Goal: Communication & Community: Ask a question

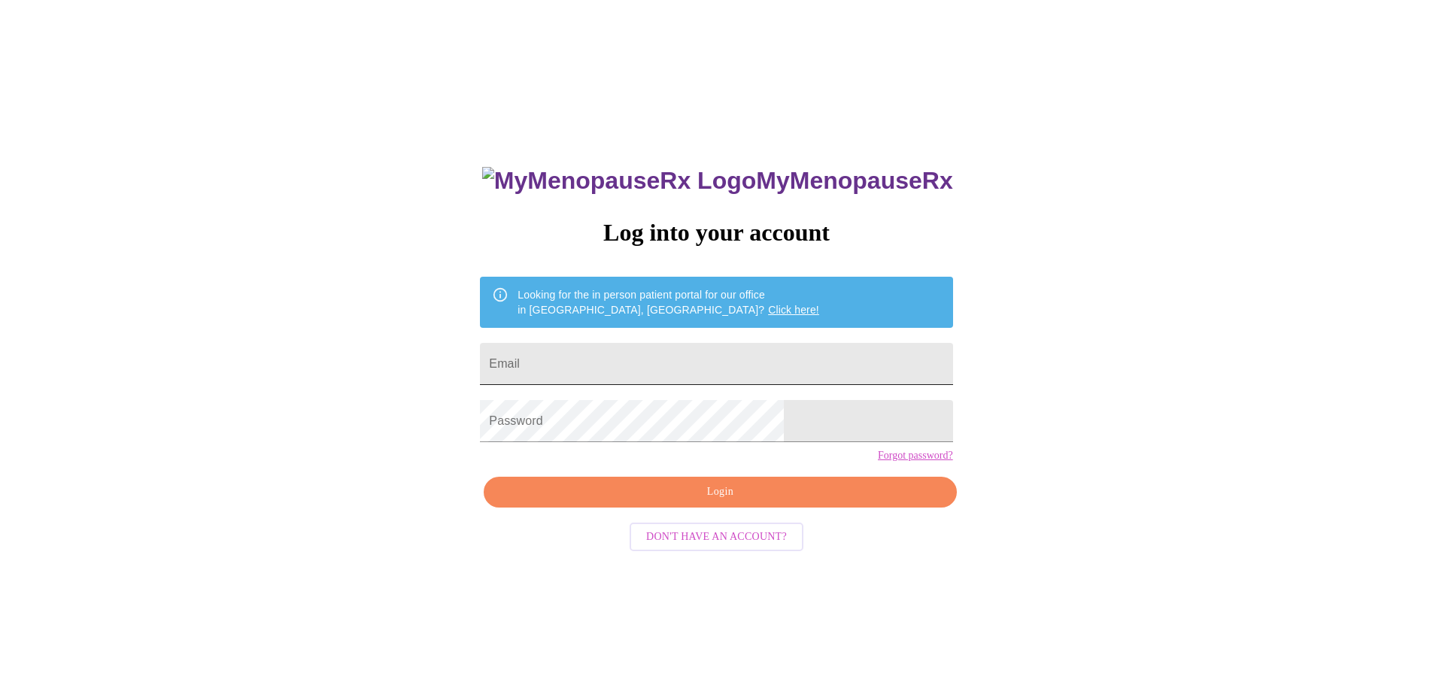
click at [784, 366] on input "Email" at bounding box center [716, 364] width 472 height 42
type input "bternet@yahoo.com"
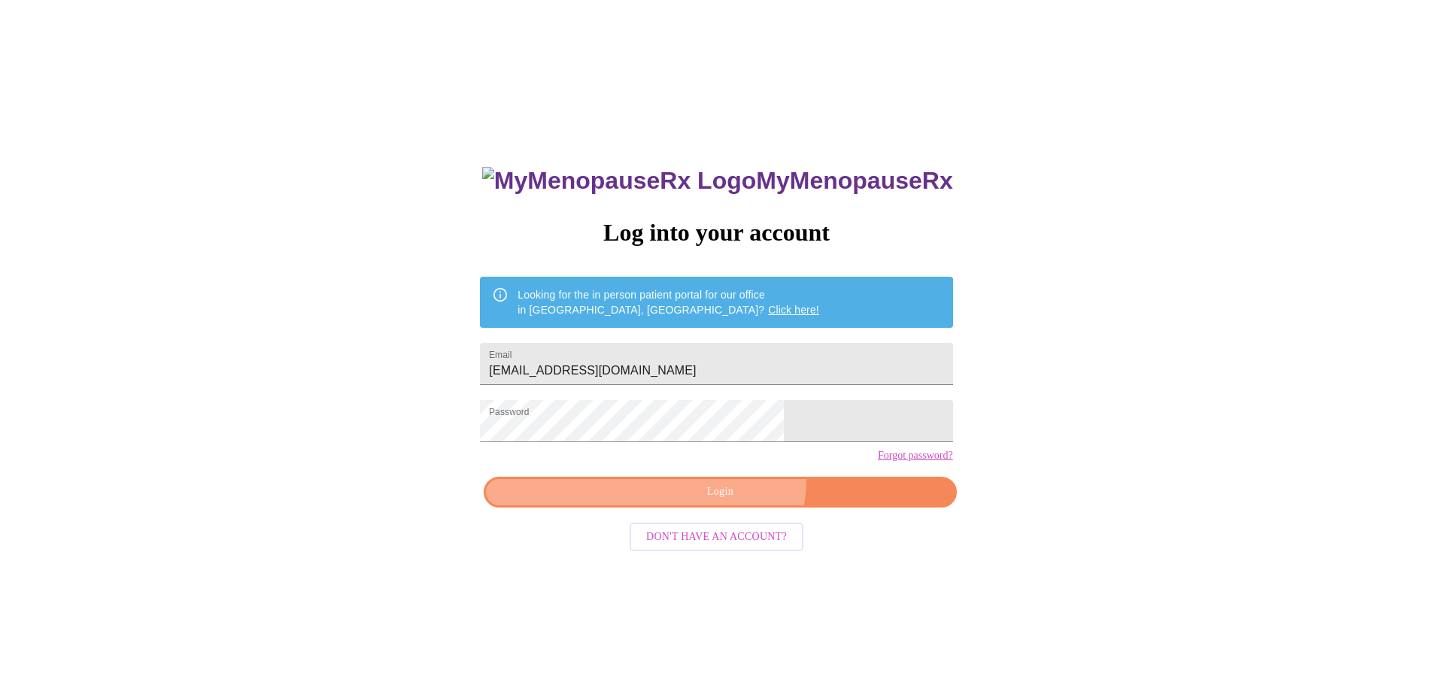
click at [730, 506] on button "Login" at bounding box center [720, 492] width 472 height 31
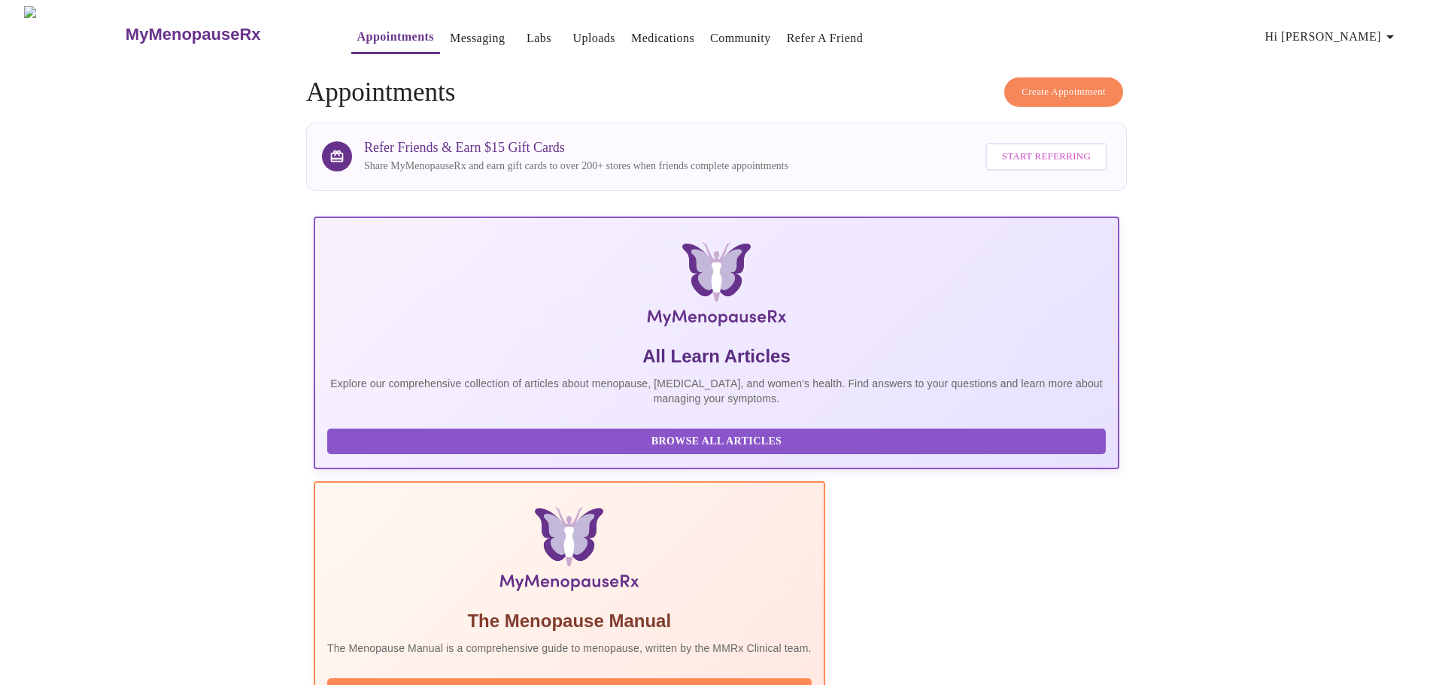
click at [527, 28] on link "Labs" at bounding box center [539, 38] width 25 height 21
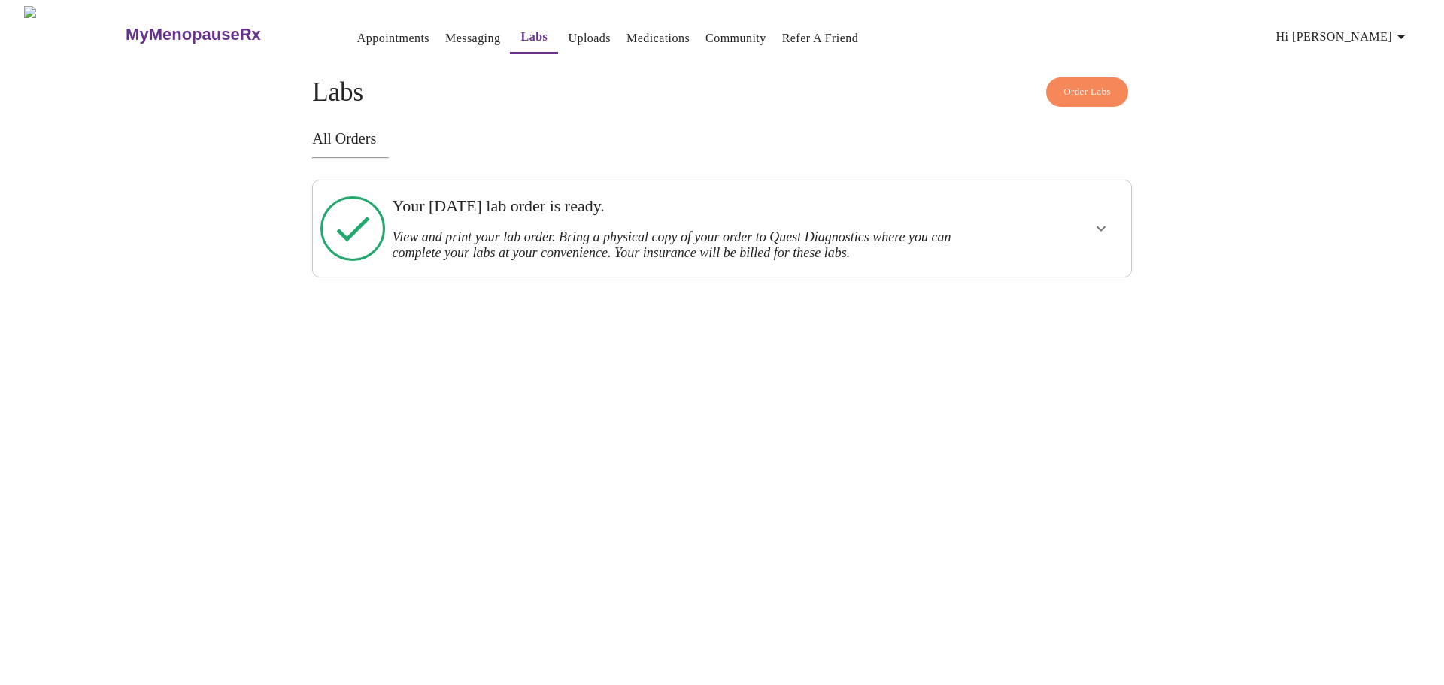
click at [359, 33] on link "Appointments" at bounding box center [393, 38] width 72 height 21
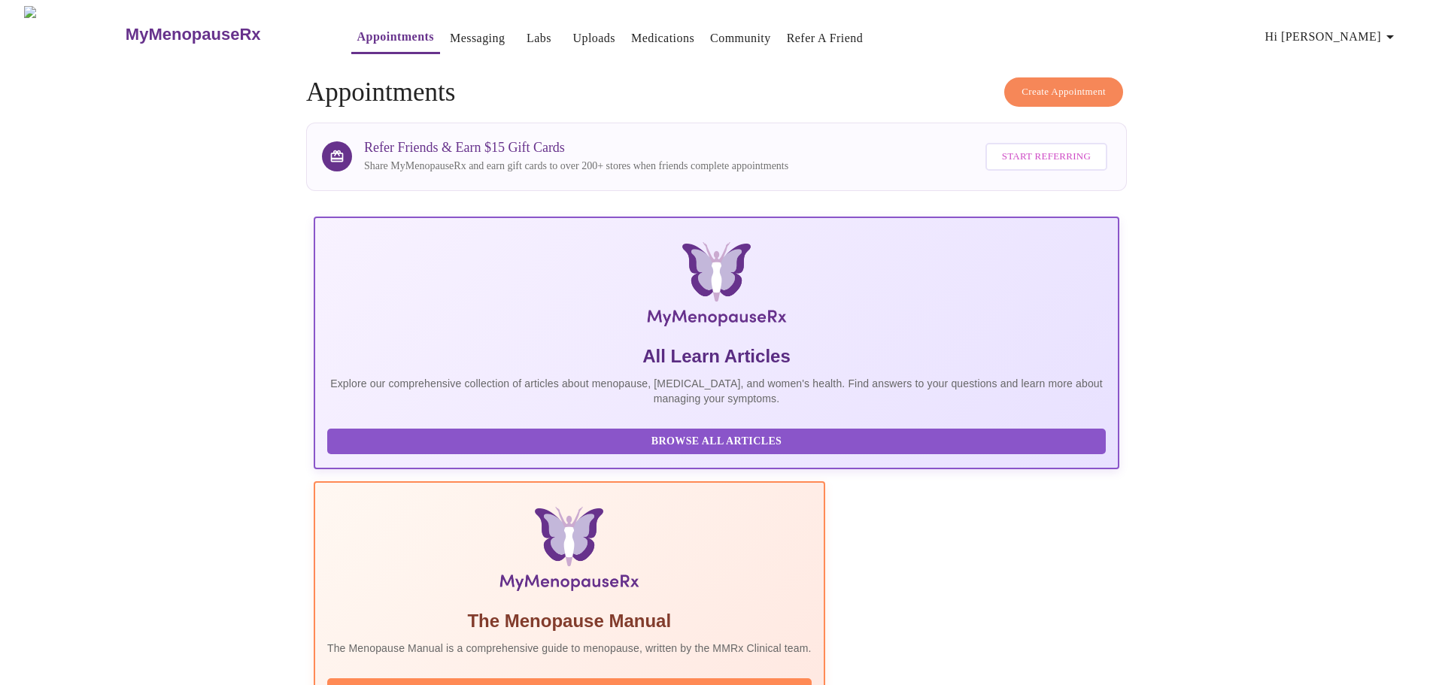
click at [450, 28] on link "Messaging" at bounding box center [477, 38] width 55 height 21
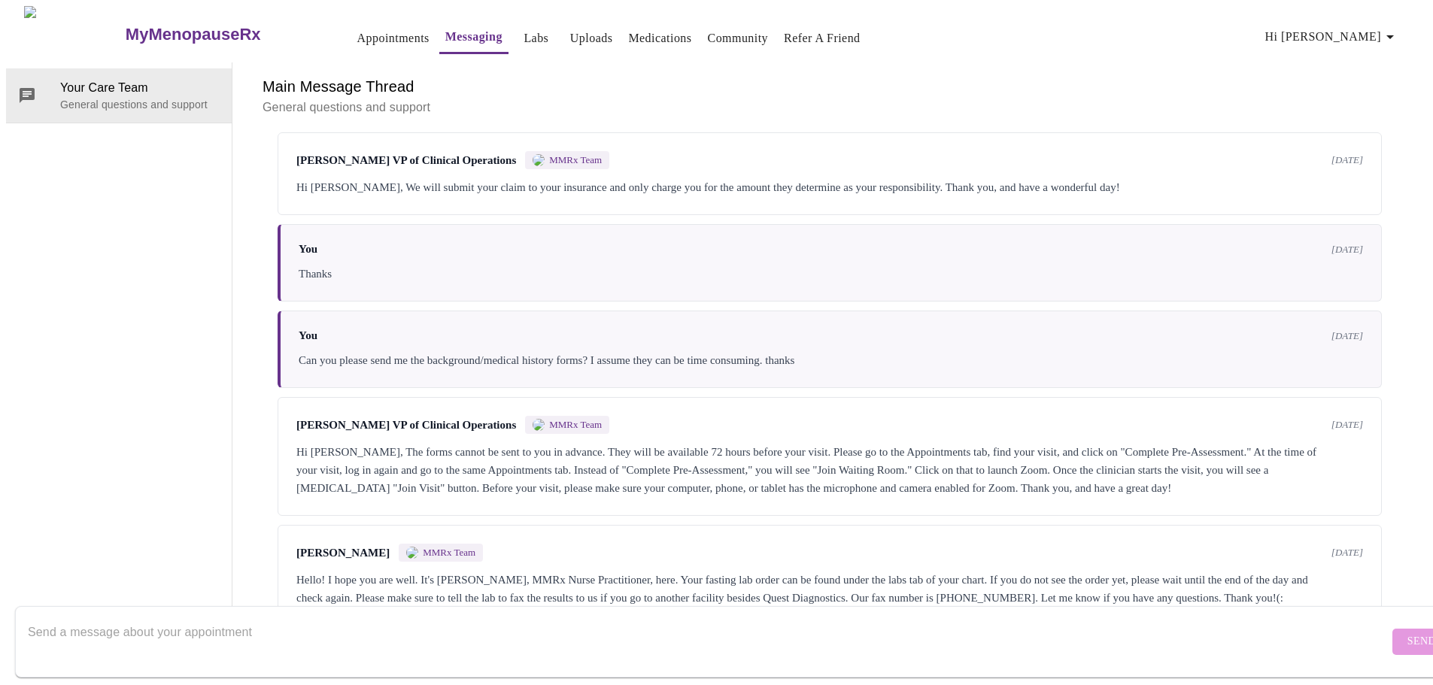
scroll to position [338, 0]
click at [1051, 618] on textarea "Send a message about your appointment" at bounding box center [708, 642] width 1361 height 48
click at [455, 624] on textarea "When will my lab results be posted? I did the blood draws on" at bounding box center [708, 642] width 1361 height 48
type textarea "When will my lab results be posted? I did the blood draws on 10/2. Thanks"
click at [1408, 633] on span "Send" at bounding box center [1422, 642] width 29 height 19
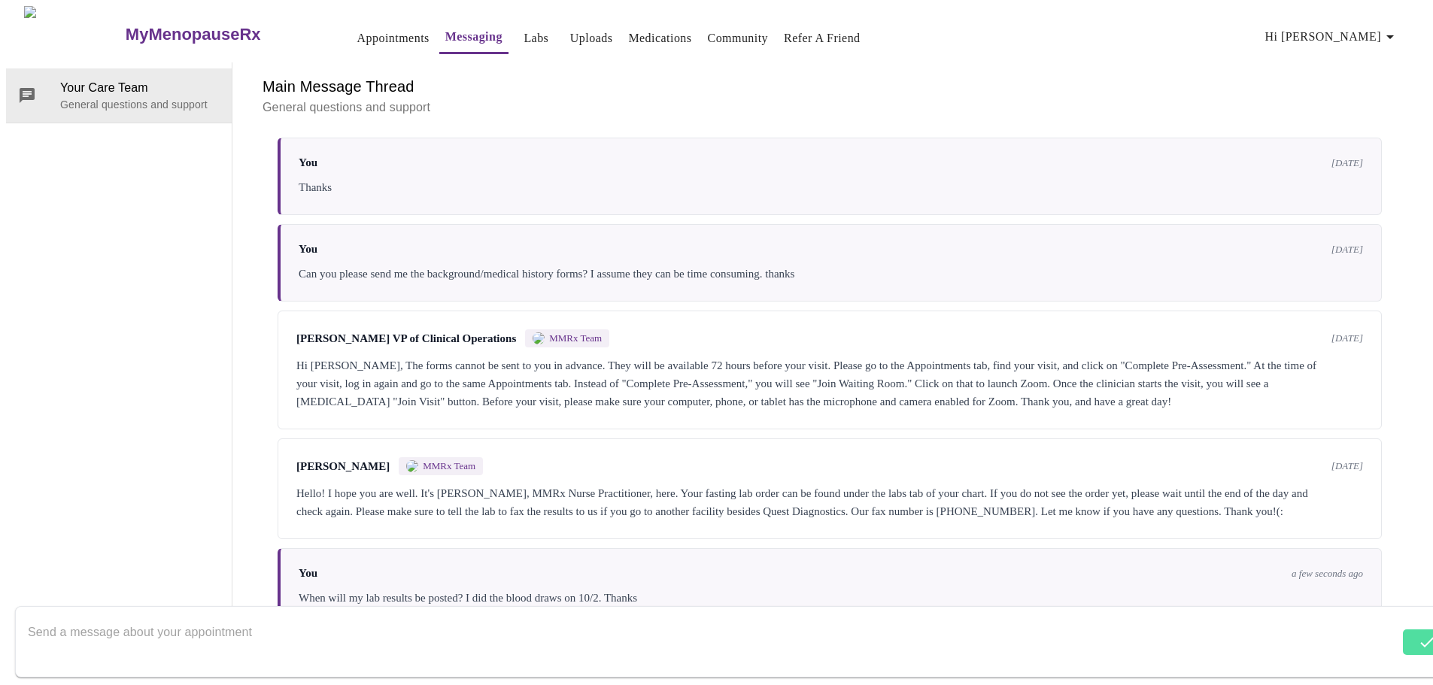
scroll to position [428, 0]
